Goal: Check status: Check status

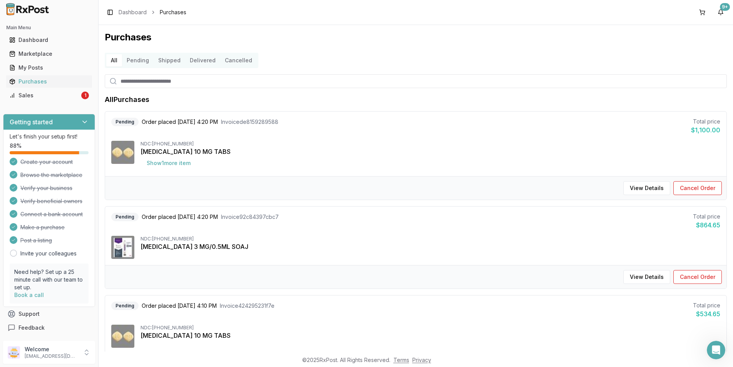
scroll to position [39, 0]
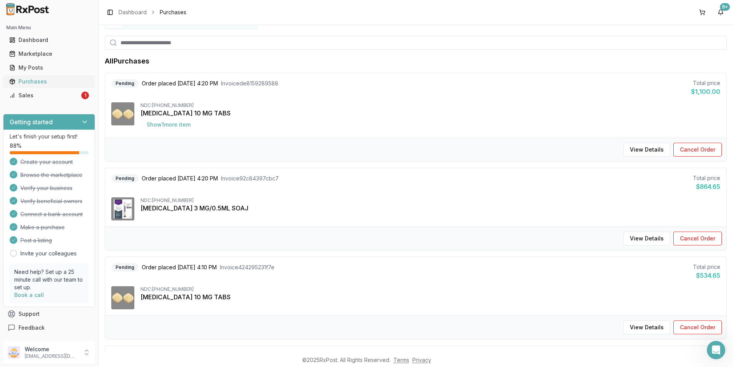
click at [25, 79] on div "Purchases" at bounding box center [49, 82] width 80 height 8
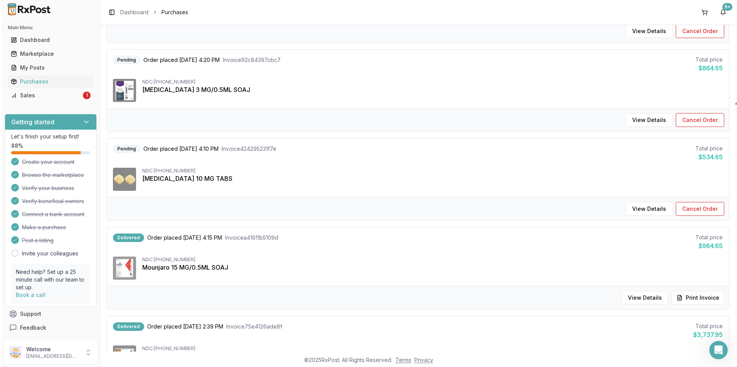
scroll to position [154, 0]
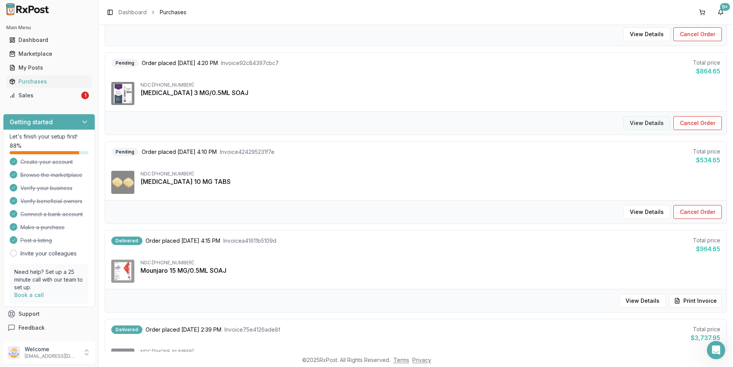
click at [635, 122] on button "View Details" at bounding box center [647, 123] width 47 height 14
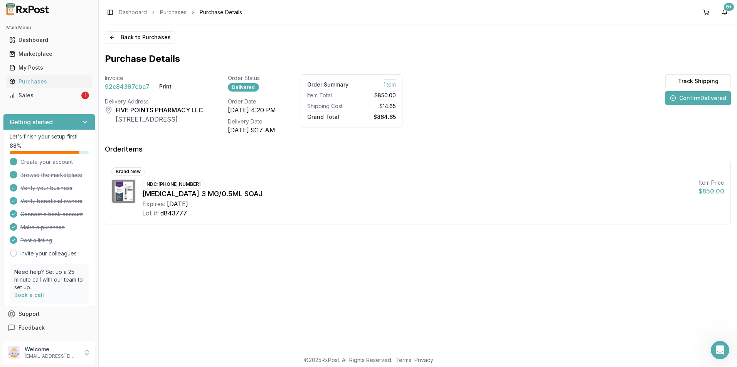
click at [690, 99] on button "Confirm Delivered" at bounding box center [697, 98] width 65 height 14
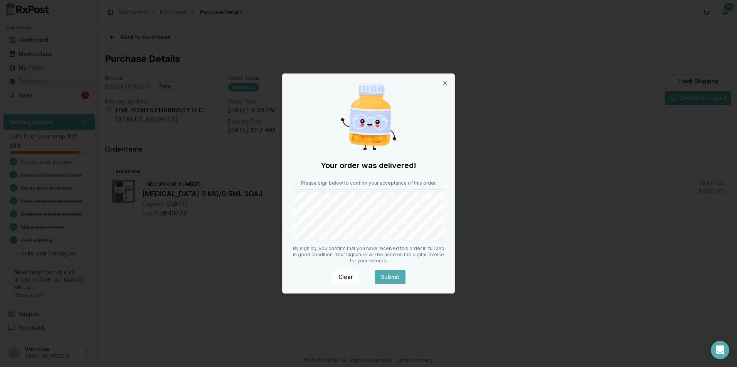
click at [388, 274] on button "Submit" at bounding box center [389, 277] width 31 height 14
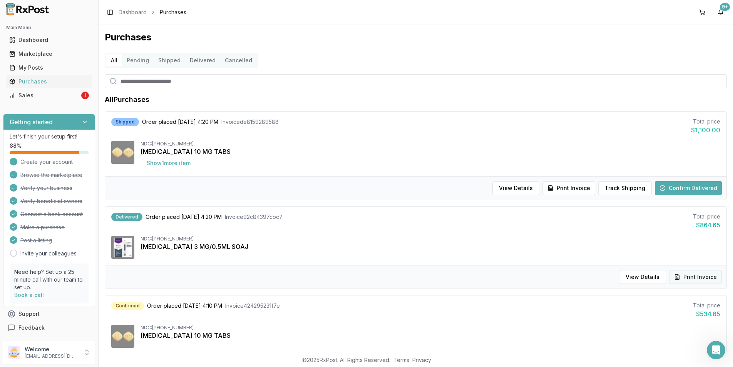
click at [702, 277] on button "Print Invoice" at bounding box center [695, 277] width 53 height 14
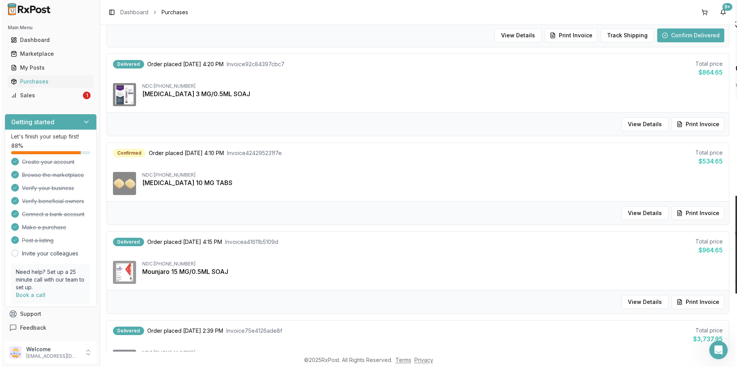
scroll to position [231, 0]
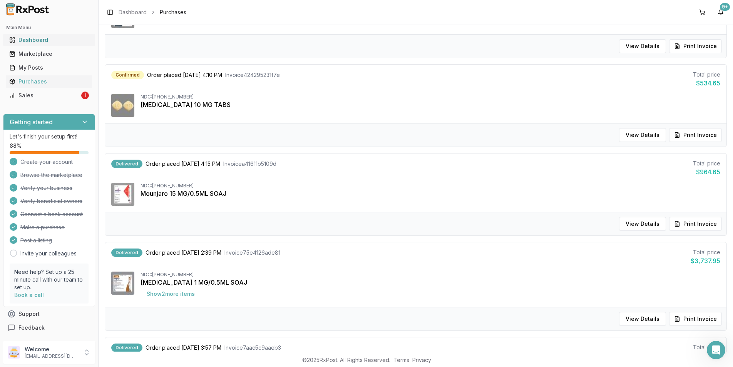
click at [23, 39] on div "Dashboard" at bounding box center [49, 40] width 80 height 8
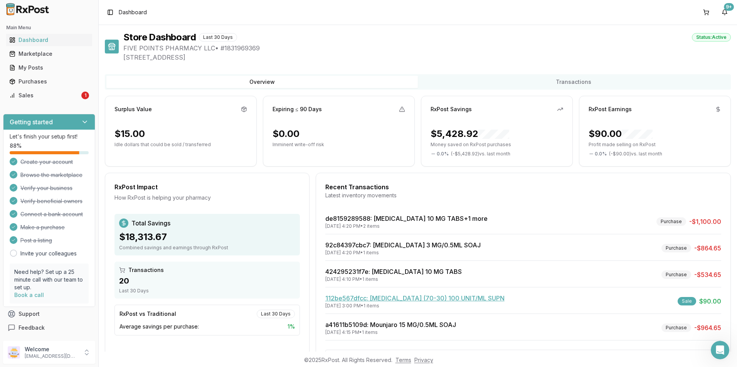
click at [419, 300] on link "112be567dfcc : [MEDICAL_DATA] (70-30) 100 UNIT/ML SUPN" at bounding box center [414, 299] width 179 height 8
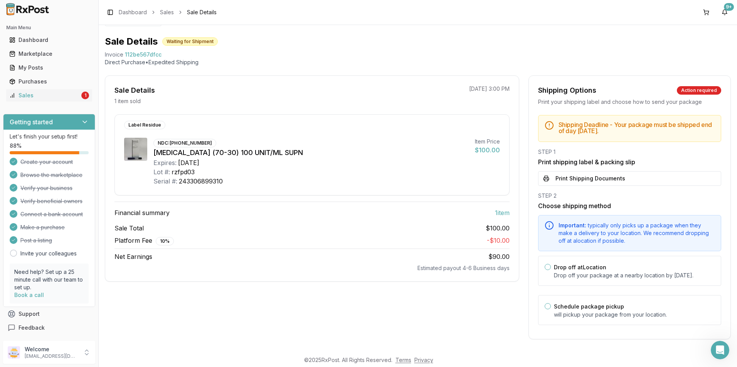
scroll to position [25, 0]
click at [545, 307] on button "Schedule package pickup" at bounding box center [547, 307] width 6 height 6
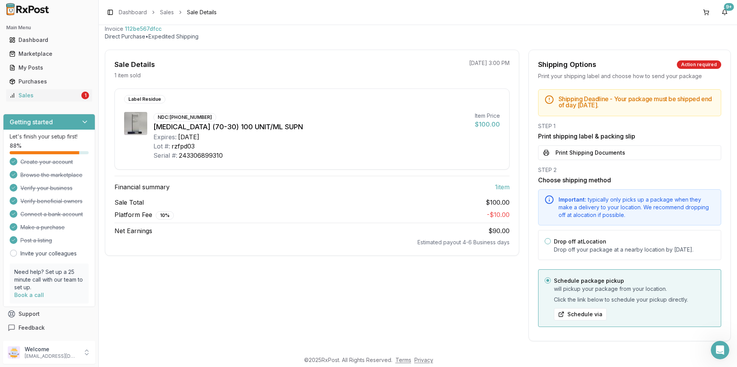
scroll to position [53, 0]
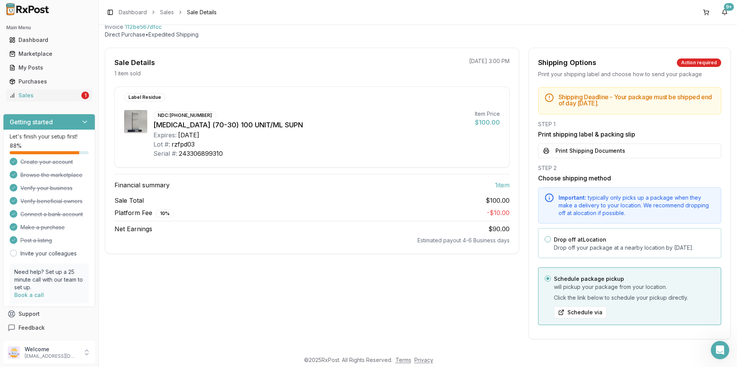
click at [544, 237] on button "Drop off at Location" at bounding box center [547, 240] width 6 height 6
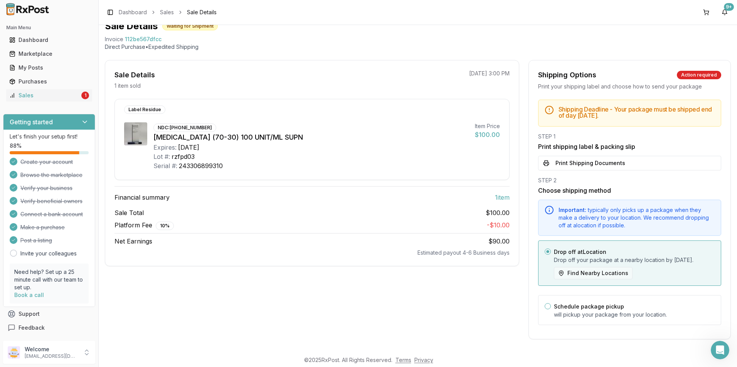
click at [592, 270] on button "Find Nearby Locations" at bounding box center [593, 273] width 79 height 12
click at [558, 273] on button "Find Nearby Locations" at bounding box center [593, 273] width 79 height 12
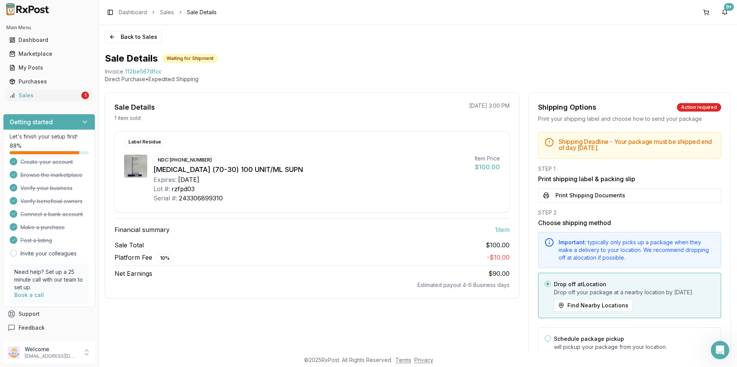
scroll to position [0, 0]
click at [568, 197] on button "Print Shipping Documents" at bounding box center [629, 196] width 183 height 15
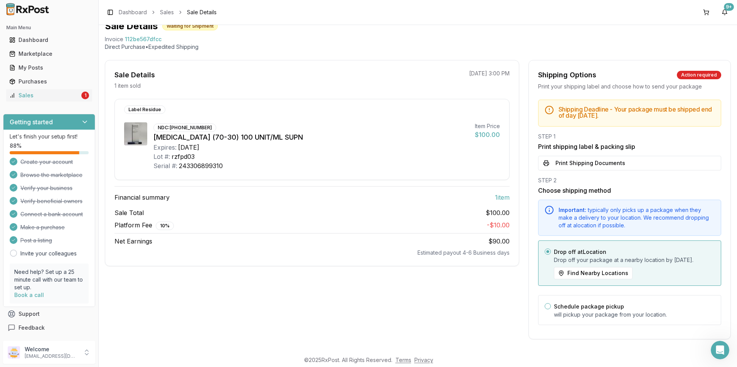
scroll to position [40, 0]
click at [29, 38] on div "Dashboard" at bounding box center [49, 40] width 80 height 8
